Goal: Task Accomplishment & Management: Use online tool/utility

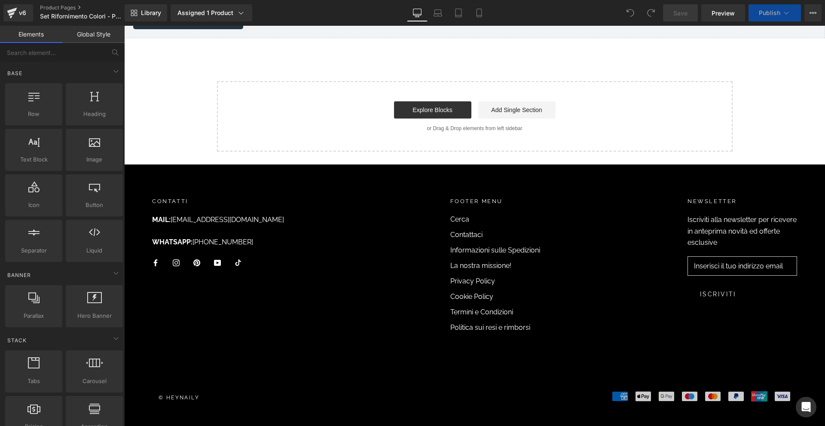
scroll to position [4703, 0]
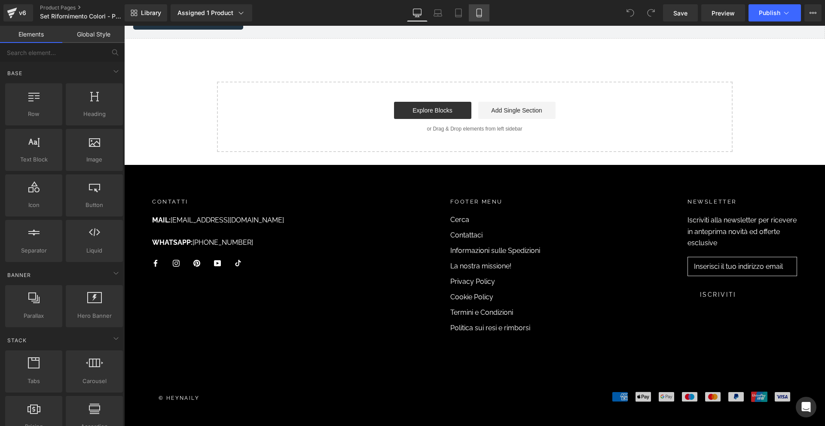
click at [478, 13] on icon at bounding box center [479, 13] width 9 height 9
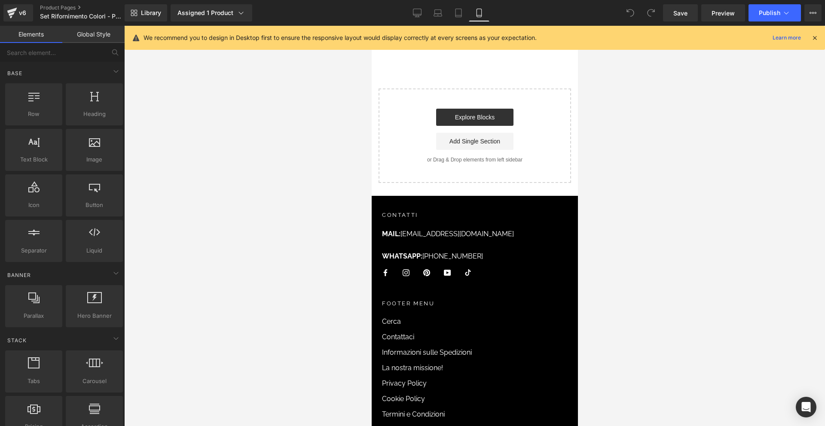
scroll to position [2115, 0]
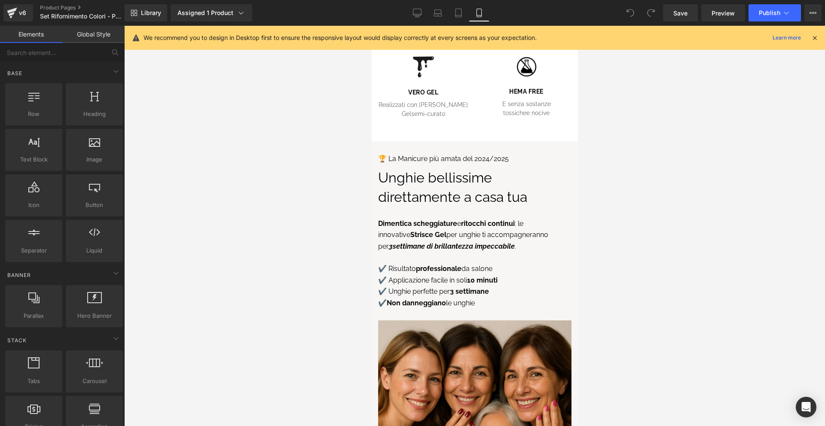
click at [813, 33] on div at bounding box center [814, 37] width 7 height 9
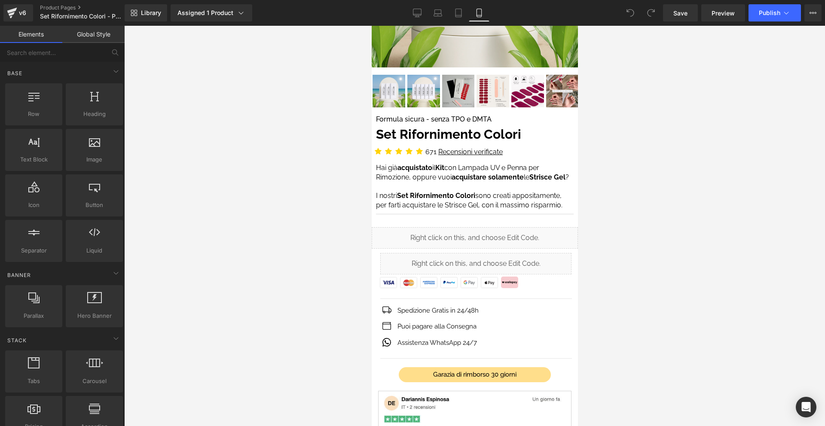
scroll to position [308, 0]
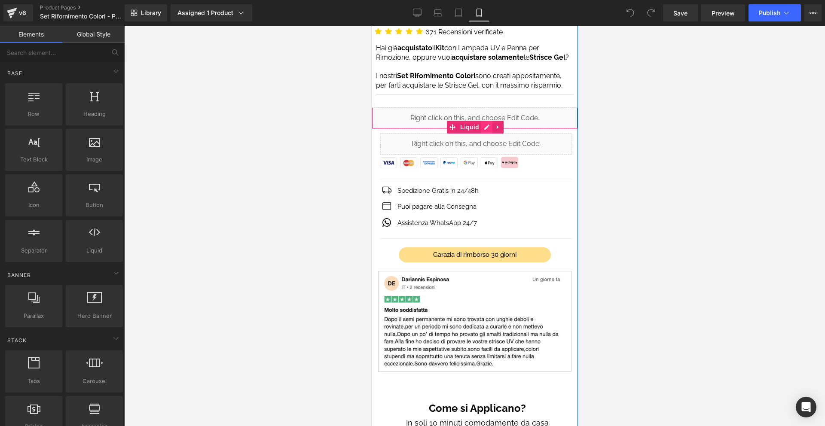
click at [489, 125] on div "Liquid" at bounding box center [474, 117] width 206 height 21
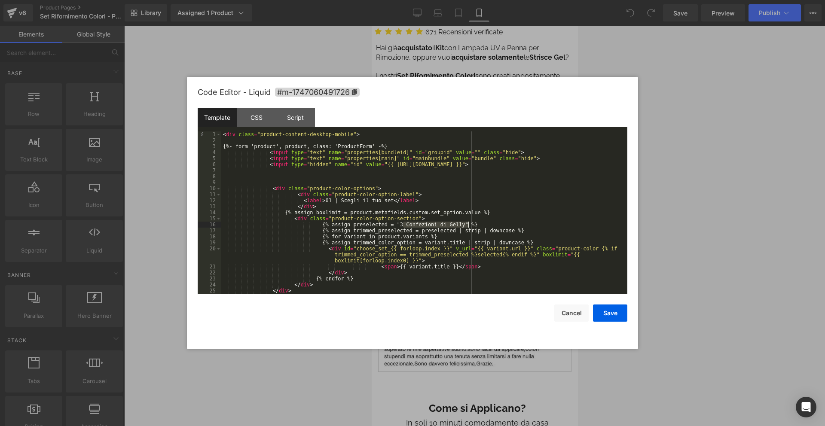
drag, startPoint x: 404, startPoint y: 224, endPoint x: 467, endPoint y: 224, distance: 63.1
click at [467, 224] on div "< div class = "product-content-desktop-mobile" > {%- form 'product', product, c…" at bounding box center [422, 218] width 402 height 174
click at [412, 223] on div "< div class = "product-content-desktop-mobile" > {%- form 'product', product, c…" at bounding box center [422, 218] width 402 height 174
drag, startPoint x: 415, startPoint y: 223, endPoint x: 466, endPoint y: 222, distance: 51.1
click at [466, 222] on div "< div class = "product-content-desktop-mobile" > {%- form 'product', product, c…" at bounding box center [422, 218] width 402 height 174
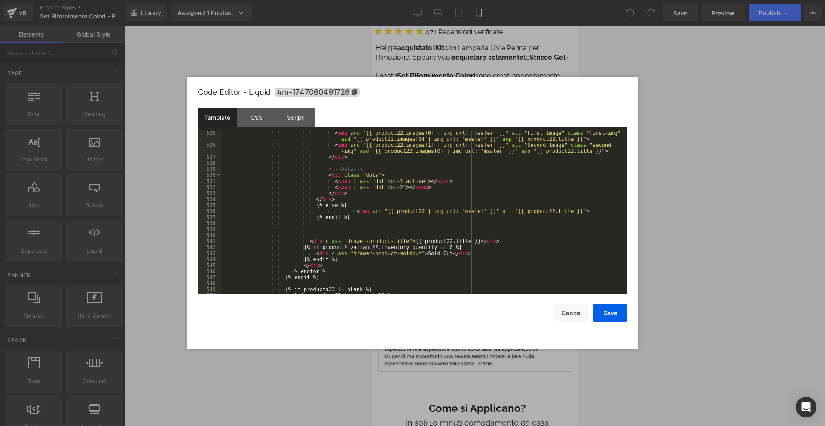
scroll to position [3635, 0]
click at [302, 122] on div "Script" at bounding box center [295, 117] width 39 height 19
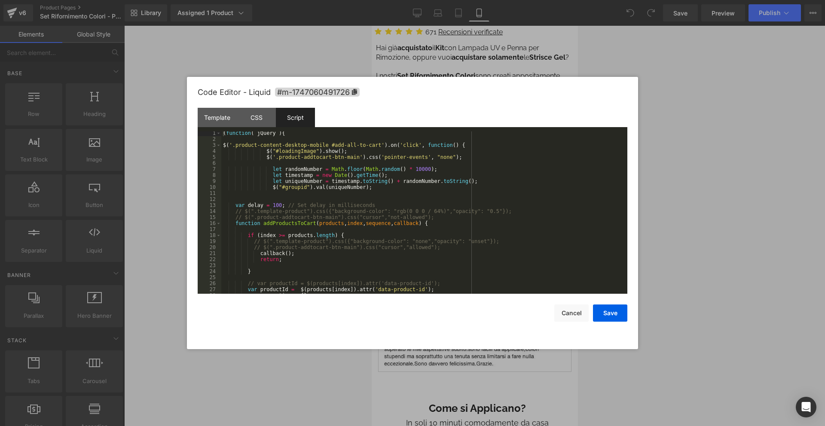
scroll to position [1004, 0]
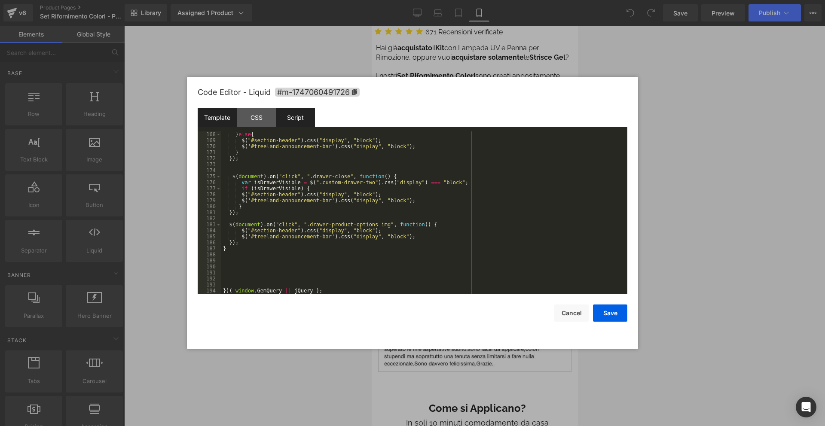
click at [225, 117] on div "Template" at bounding box center [217, 117] width 39 height 19
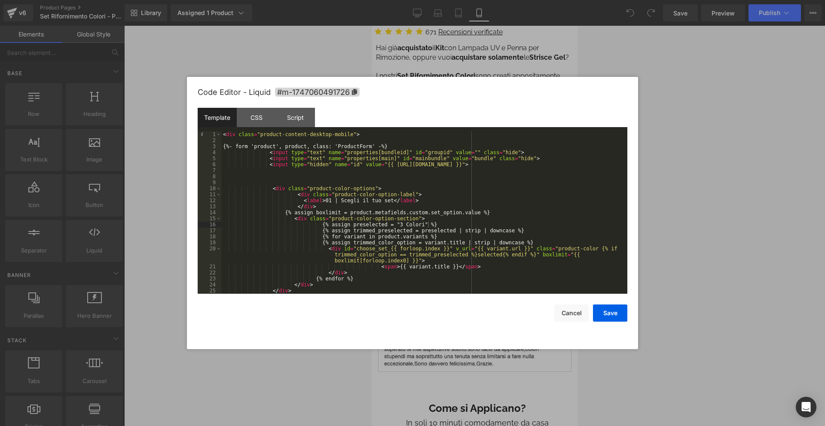
scroll to position [0, 0]
drag, startPoint x: 403, startPoint y: 225, endPoint x: 426, endPoint y: 224, distance: 23.6
click at [426, 224] on div "< div class = "product-content-desktop-mobile" > {%- form 'product', product, c…" at bounding box center [422, 218] width 402 height 174
click at [606, 308] on button "Save" at bounding box center [610, 312] width 34 height 17
